Goal: Entertainment & Leisure: Consume media (video, audio)

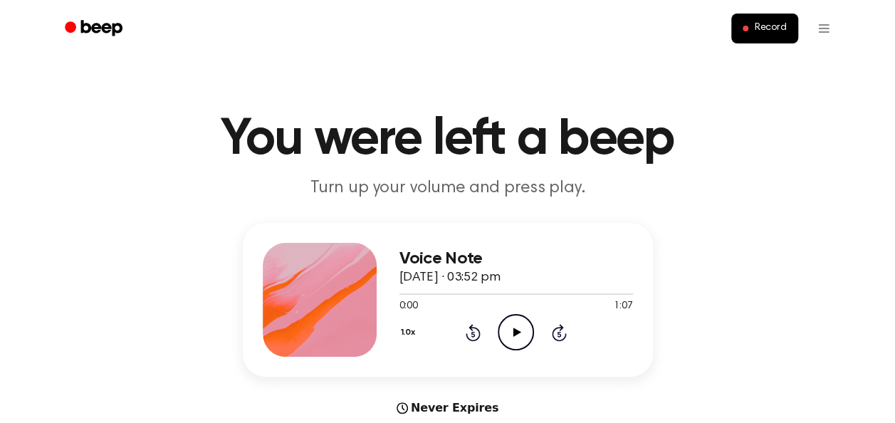
click at [514, 337] on icon "Play Audio" at bounding box center [516, 332] width 36 height 36
click at [593, 294] on div at bounding box center [517, 293] width 234 height 1
click at [623, 293] on div at bounding box center [517, 293] width 234 height 1
click at [505, 316] on icon "Play Audio" at bounding box center [516, 332] width 36 height 36
click at [583, 293] on div at bounding box center [517, 293] width 234 height 1
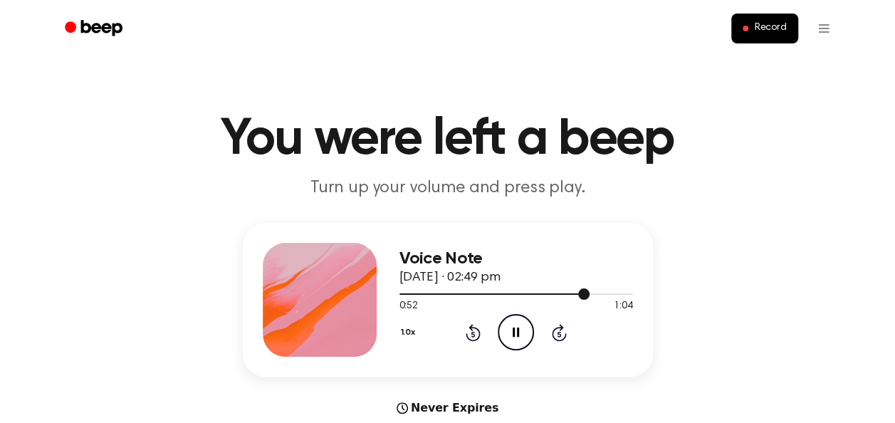
click at [615, 296] on div at bounding box center [517, 293] width 234 height 11
click at [522, 338] on icon "Play Audio" at bounding box center [516, 332] width 36 height 36
click at [503, 323] on icon "Play Audio" at bounding box center [516, 332] width 36 height 36
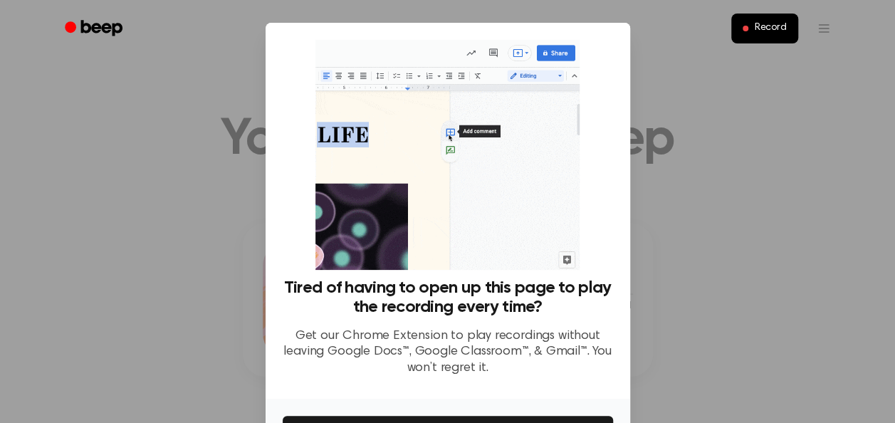
click at [760, 239] on div at bounding box center [447, 211] width 895 height 423
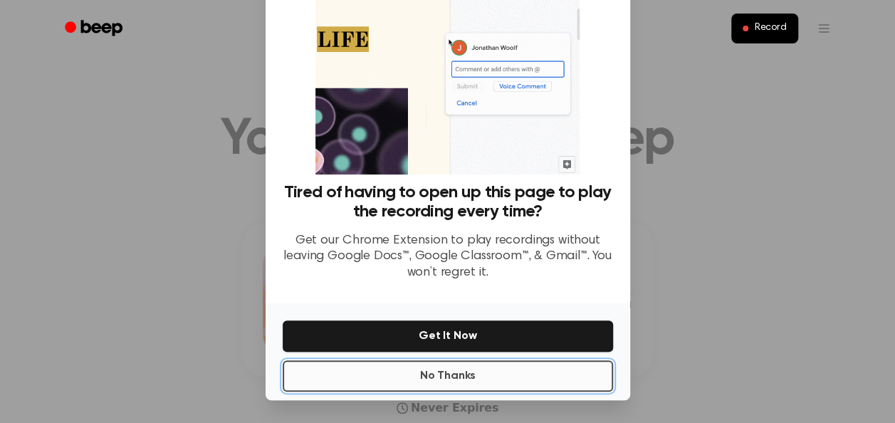
click at [489, 380] on button "No Thanks" at bounding box center [448, 375] width 331 height 31
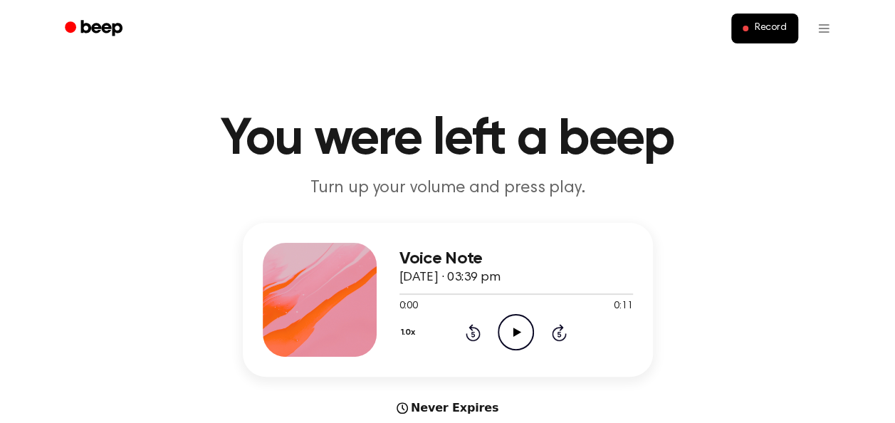
click at [523, 333] on icon "Play Audio" at bounding box center [516, 332] width 36 height 36
click at [511, 334] on icon "Play Audio" at bounding box center [516, 332] width 36 height 36
click at [511, 343] on icon "Play Audio" at bounding box center [516, 332] width 36 height 36
